Goal: Task Accomplishment & Management: Use online tool/utility

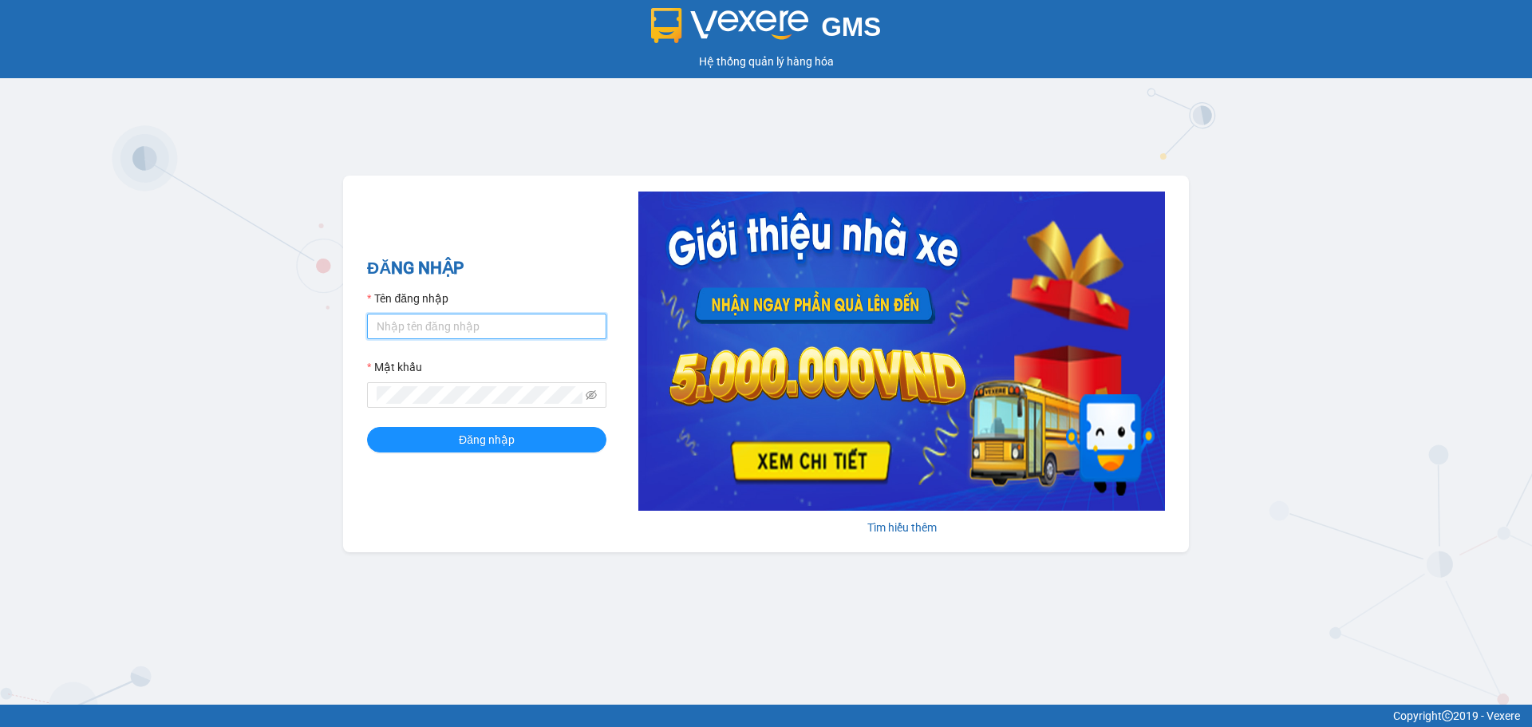
click at [401, 328] on input "Tên đăng nhập" at bounding box center [486, 327] width 239 height 26
type input "dtnhung.anhhuyvip"
click at [594, 394] on icon "eye-invisible" at bounding box center [591, 394] width 11 height 11
click at [367, 427] on button "Đăng nhập" at bounding box center [486, 440] width 239 height 26
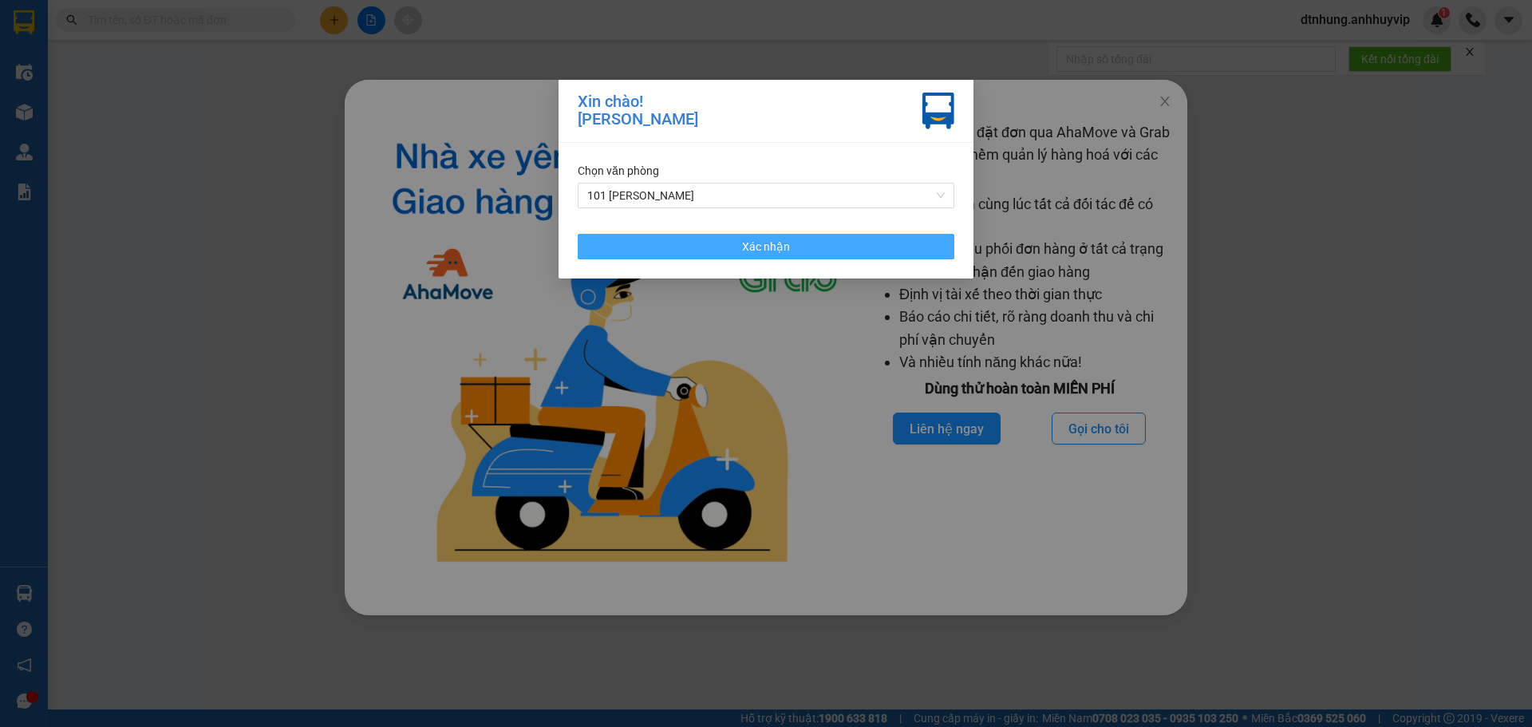
click at [768, 250] on span "Xác nhận" at bounding box center [766, 247] width 48 height 18
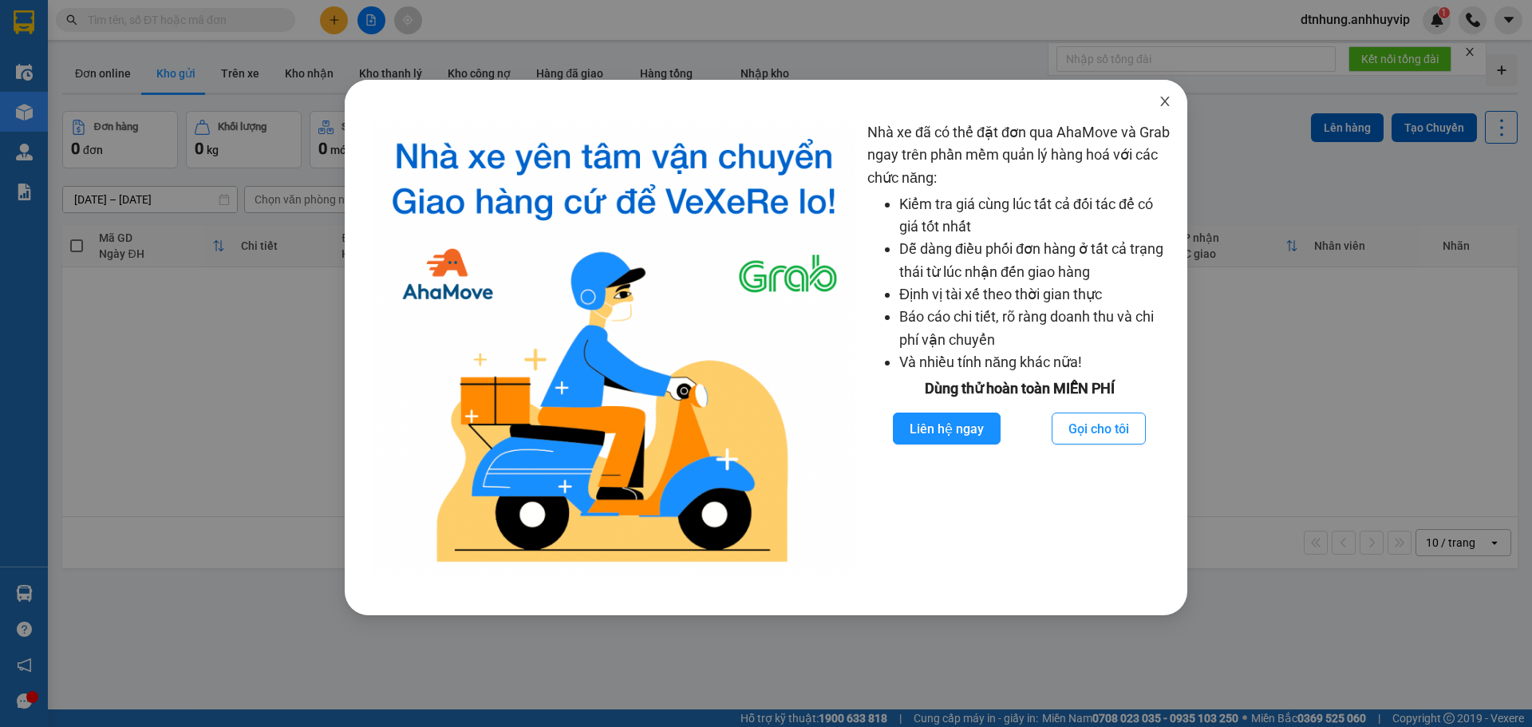
click at [1156, 97] on span "Close" at bounding box center [1165, 102] width 45 height 45
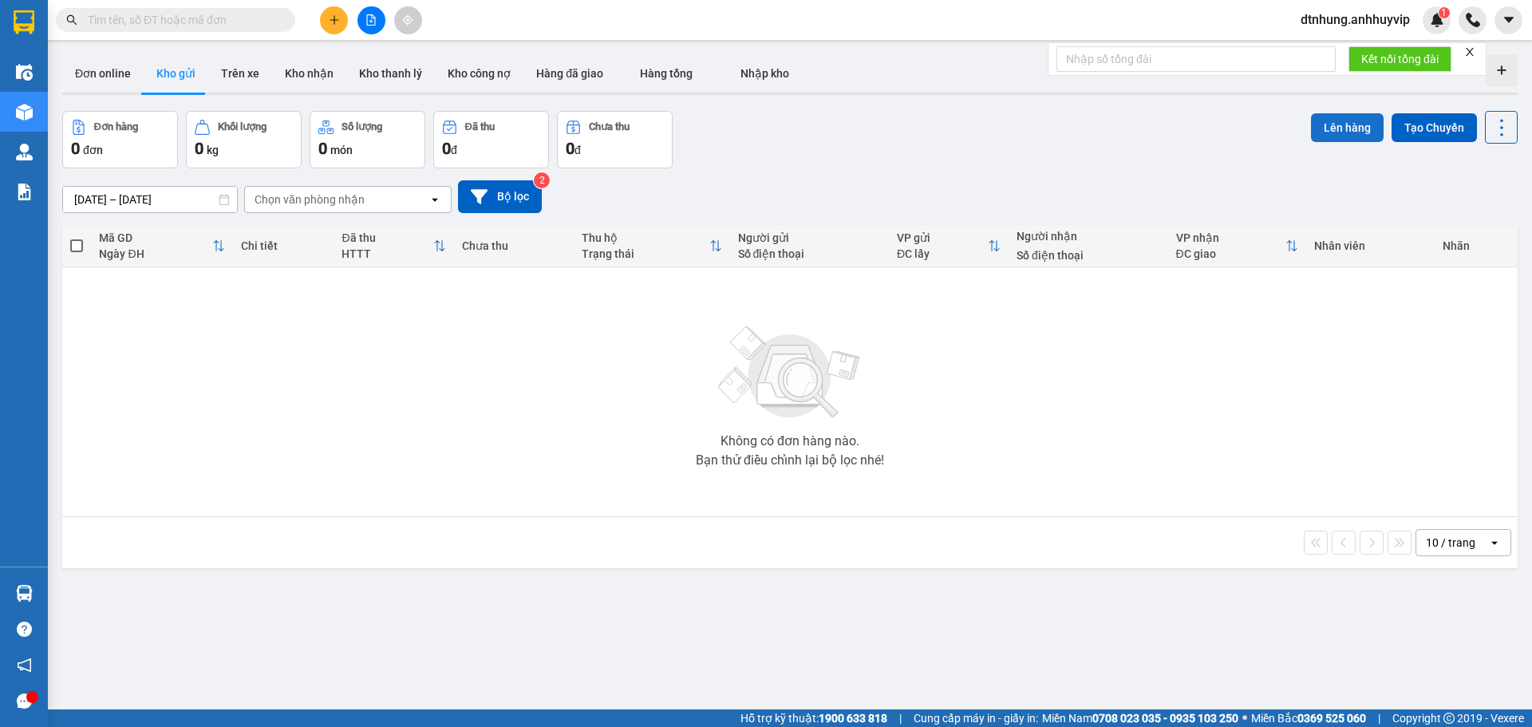
click at [1315, 124] on button "Lên hàng" at bounding box center [1347, 127] width 73 height 29
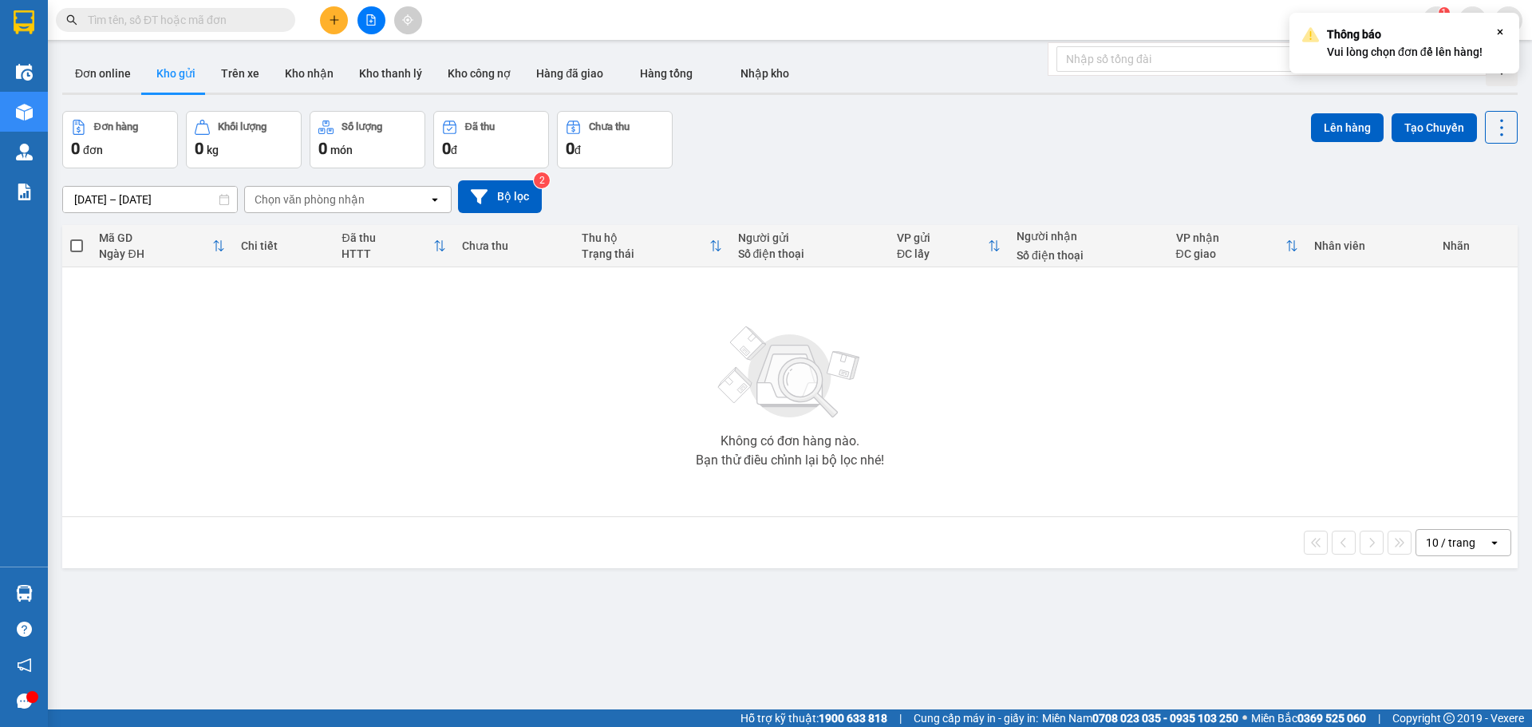
click at [1498, 34] on icon "Close" at bounding box center [1500, 32] width 13 height 13
click at [433, 199] on icon at bounding box center [435, 199] width 6 height 3
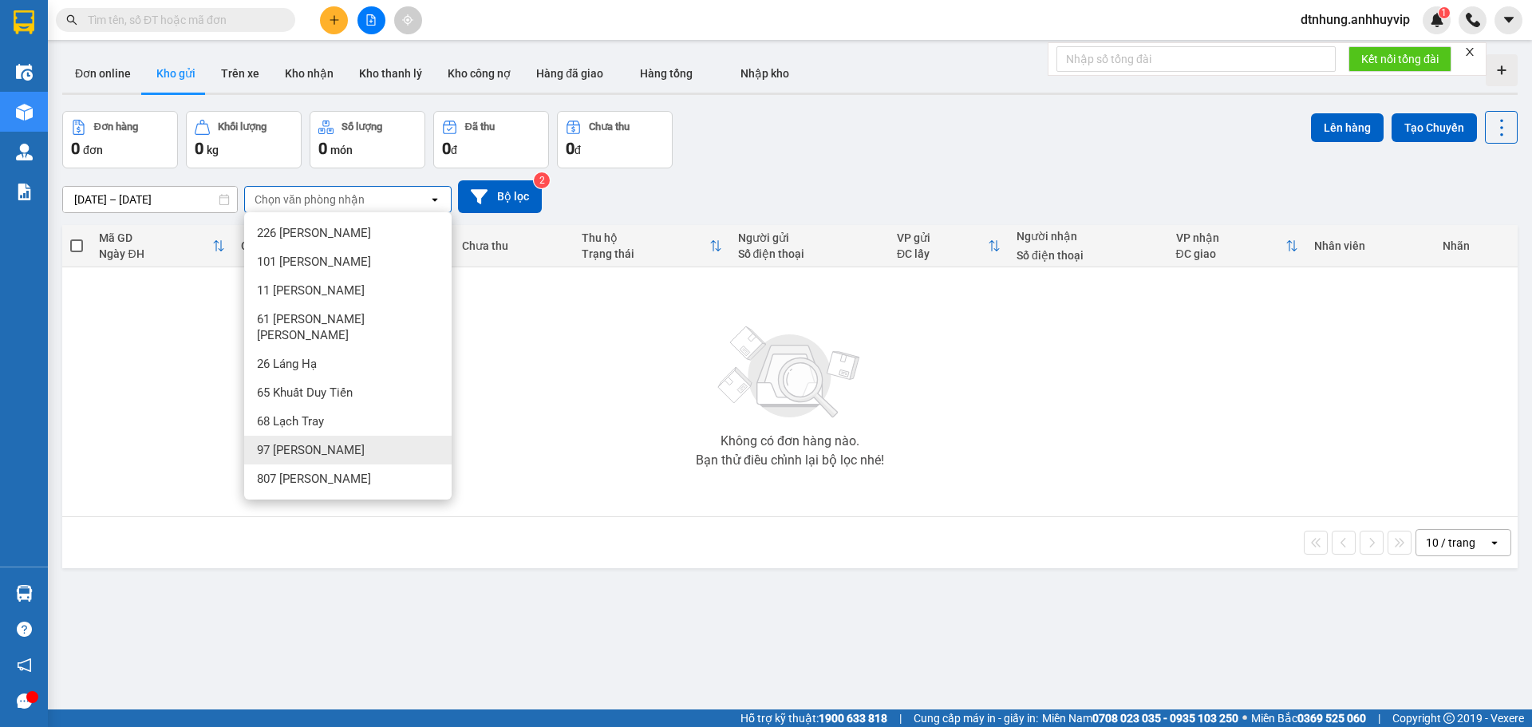
click at [559, 346] on div "Không có đơn hàng nào. Bạn thử điều chỉnh lại bộ lọc nhé!" at bounding box center [790, 391] width 1440 height 239
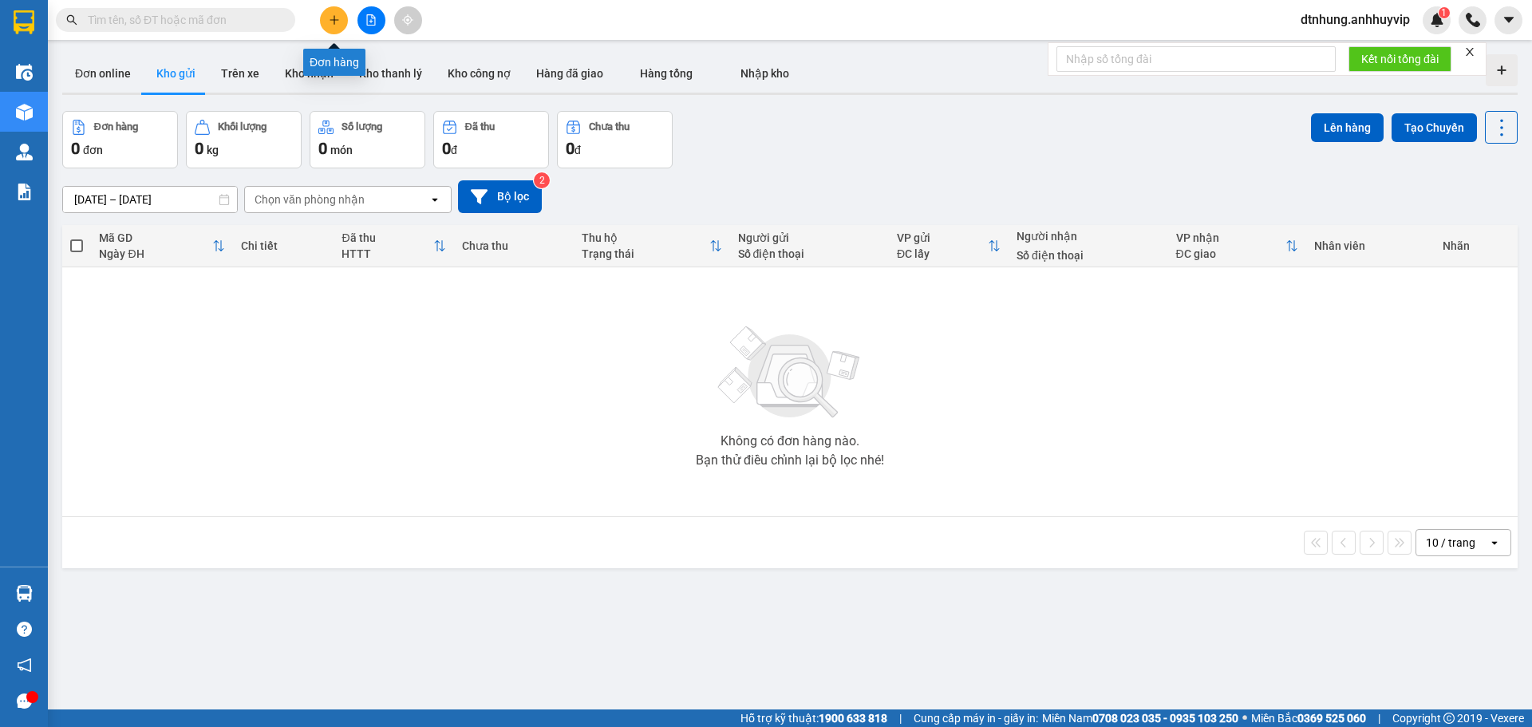
click at [333, 23] on icon "plus" at bounding box center [334, 19] width 11 height 11
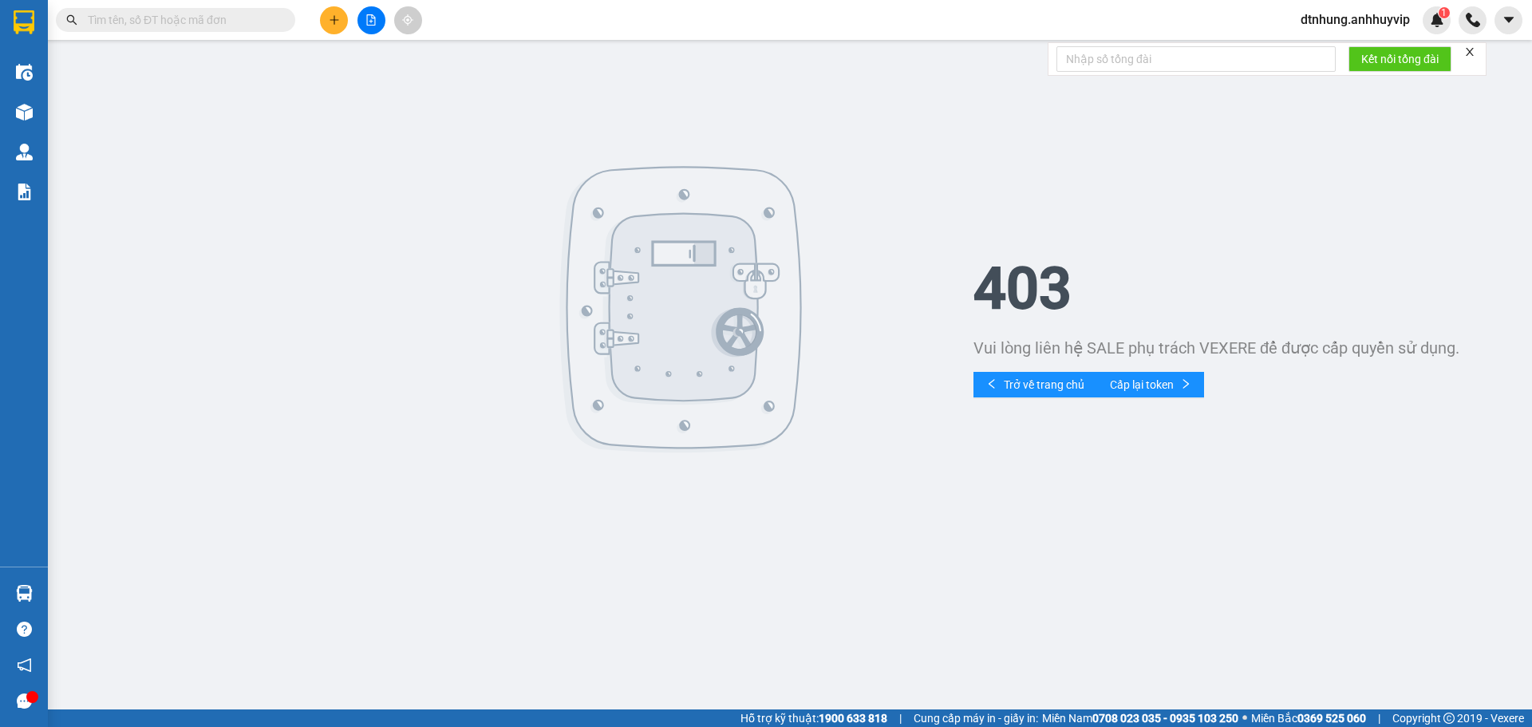
click at [333, 23] on icon "plus" at bounding box center [334, 19] width 11 height 11
